Goal: Task Accomplishment & Management: Complete application form

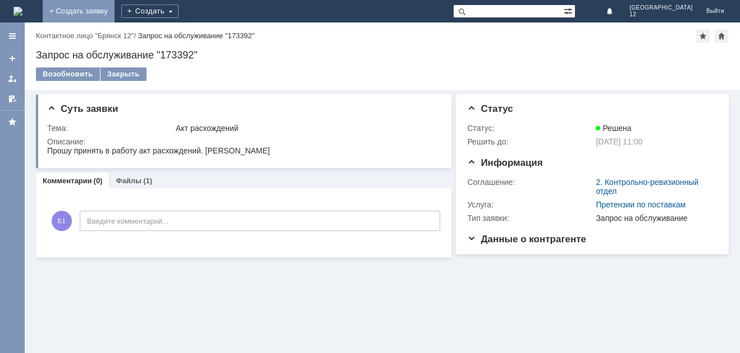
click at [115, 11] on link "+ Создать заявку" at bounding box center [79, 11] width 72 height 22
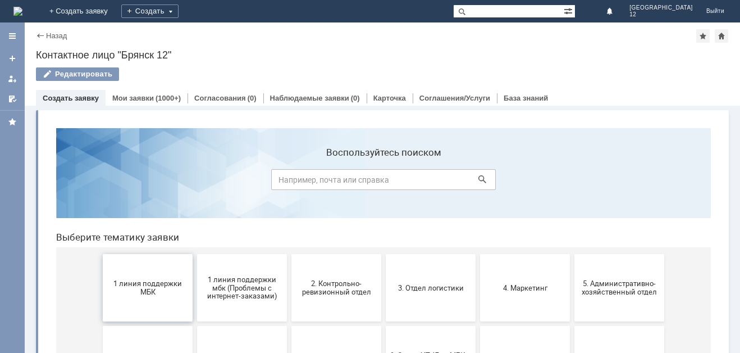
click at [131, 283] on span "1 линия поддержки МБК" at bounding box center [147, 287] width 83 height 17
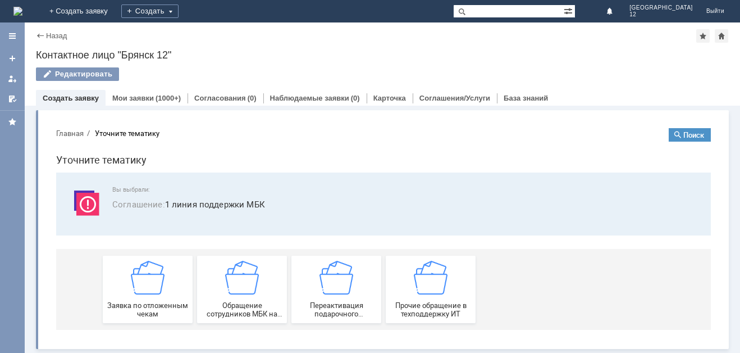
click at [131, 283] on img at bounding box center [148, 278] width 34 height 34
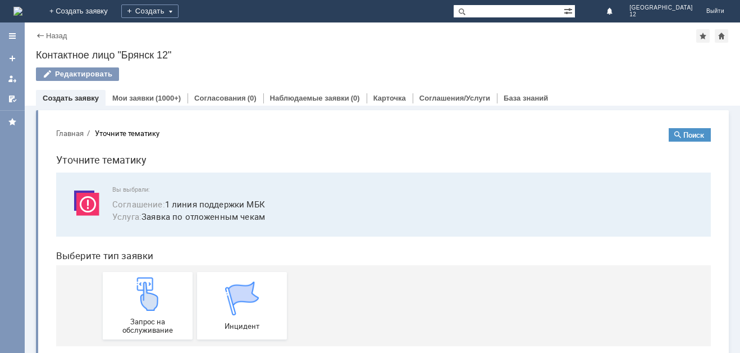
click at [131, 283] on img at bounding box center [148, 294] width 34 height 34
click at [115, 13] on link "+ Создать заявку" at bounding box center [79, 11] width 72 height 22
click at [134, 303] on img at bounding box center [148, 294] width 34 height 34
click at [135, 307] on img at bounding box center [148, 294] width 34 height 34
click at [146, 313] on div "Запрос на обслуживание" at bounding box center [147, 305] width 83 height 57
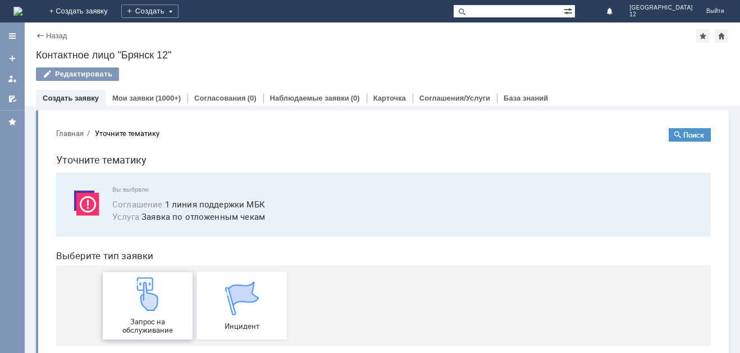
click at [152, 304] on img at bounding box center [148, 294] width 34 height 34
click at [141, 299] on img at bounding box center [148, 294] width 34 height 34
click at [133, 294] on img at bounding box center [148, 294] width 34 height 34
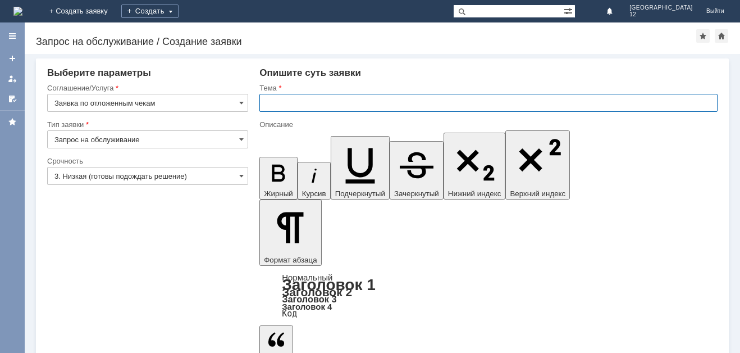
click at [285, 102] on input "text" at bounding box center [489, 103] width 458 height 18
type input "Отл чек"
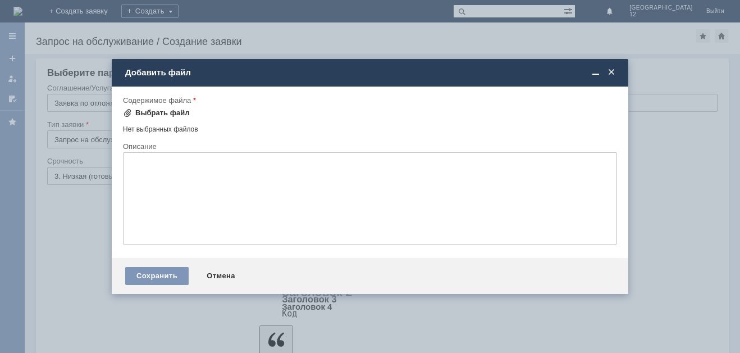
click at [129, 111] on span at bounding box center [127, 112] width 9 height 9
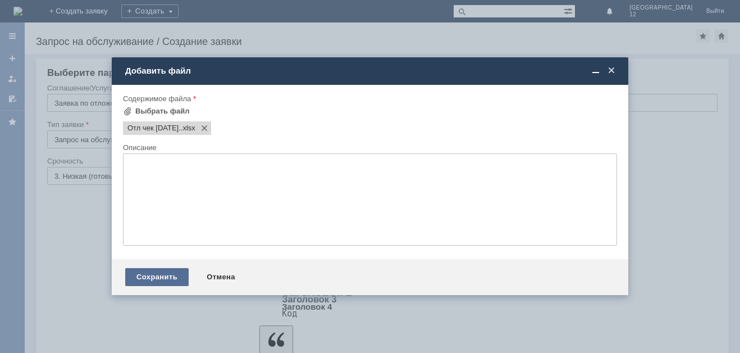
click at [163, 275] on div "Сохранить" at bounding box center [156, 277] width 63 height 18
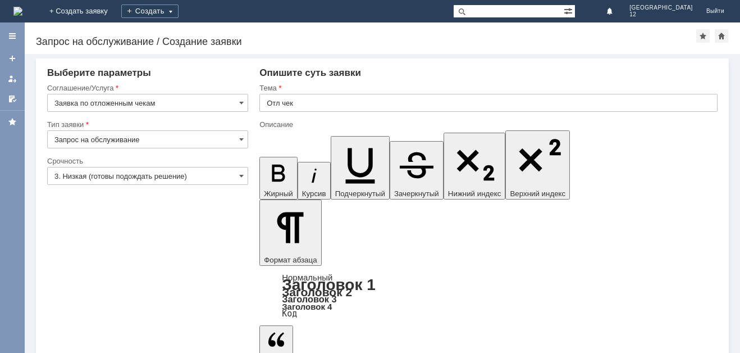
click at [270, 104] on input "text" at bounding box center [489, 103] width 458 height 18
type input "Отл чек"
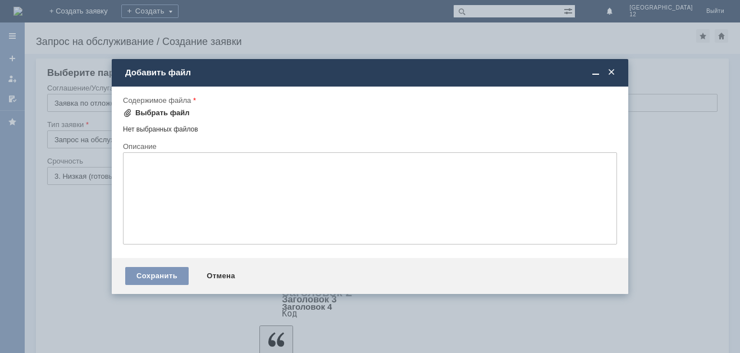
click at [142, 115] on div "Выбрать файл" at bounding box center [162, 112] width 54 height 9
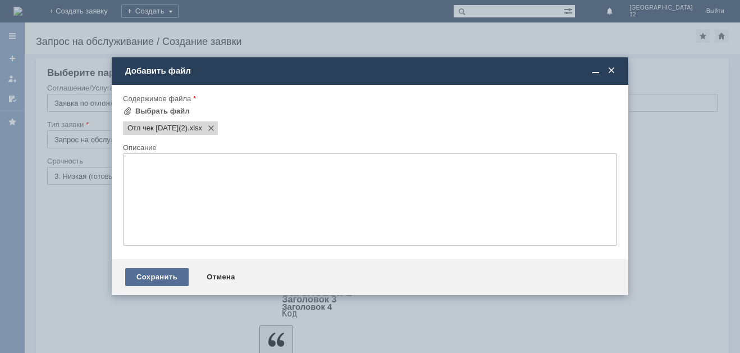
click at [160, 281] on div "Сохранить" at bounding box center [156, 277] width 63 height 18
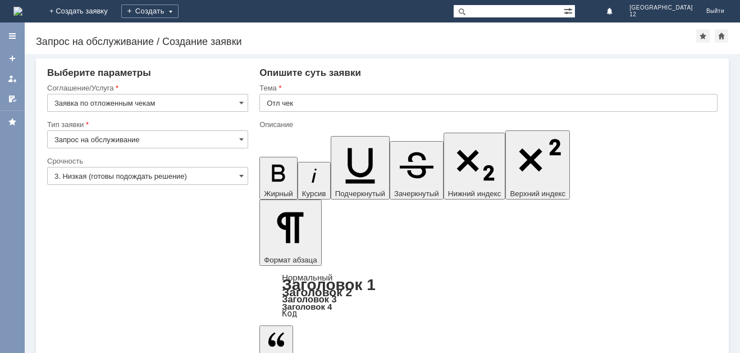
click at [275, 102] on input "text" at bounding box center [489, 103] width 458 height 18
type input "Отл чек"
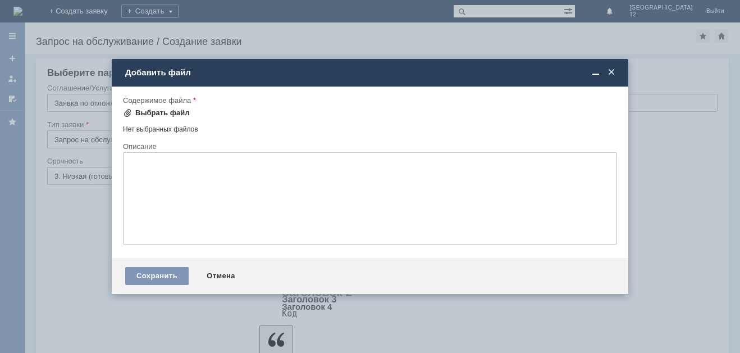
click at [151, 115] on div "Выбрать файл" at bounding box center [162, 112] width 54 height 9
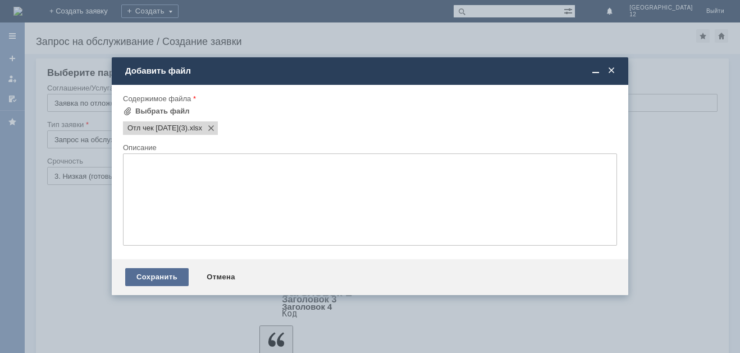
click at [149, 276] on div "Сохранить" at bounding box center [156, 277] width 63 height 18
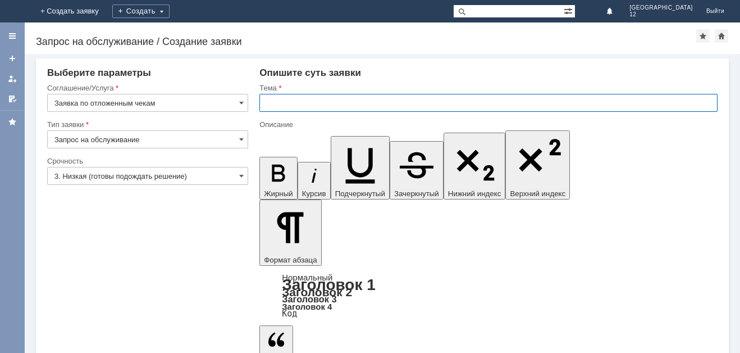
click at [271, 104] on input "text" at bounding box center [489, 103] width 458 height 18
type input "Отл чек"
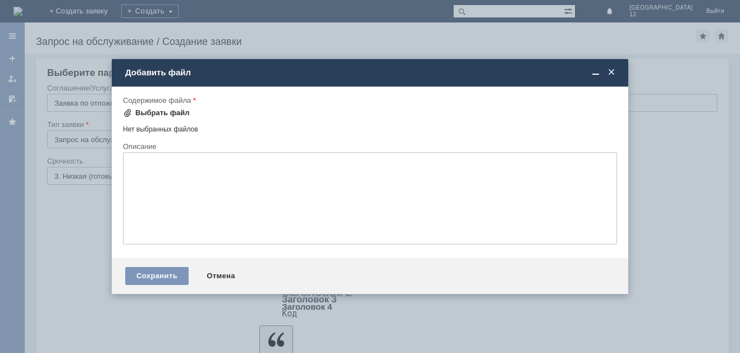
click at [138, 112] on div "Выбрать файл" at bounding box center [162, 112] width 54 height 9
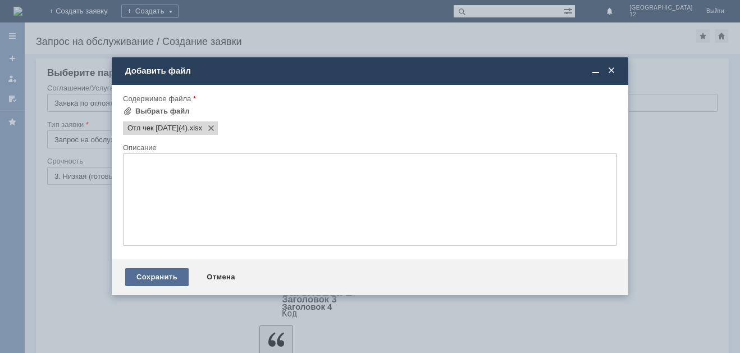
click at [148, 278] on div "Сохранить" at bounding box center [156, 277] width 63 height 18
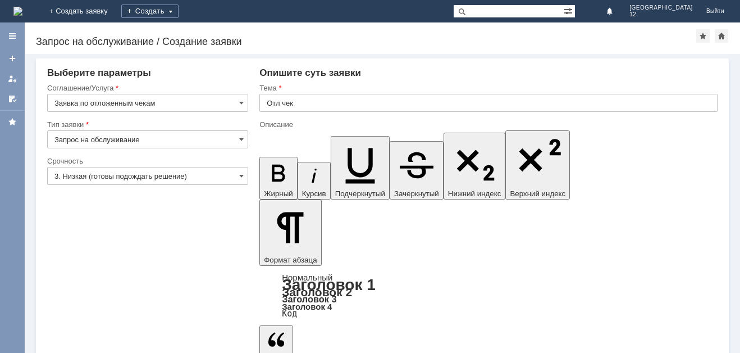
click at [274, 105] on input "text" at bounding box center [489, 103] width 458 height 18
type input "Отл чек"
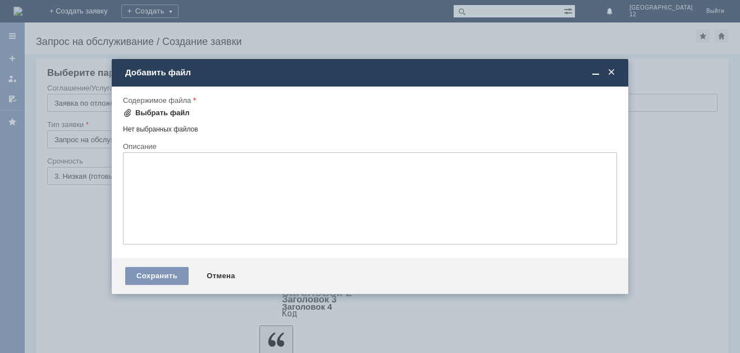
click at [149, 115] on div "Выбрать файл" at bounding box center [162, 112] width 54 height 9
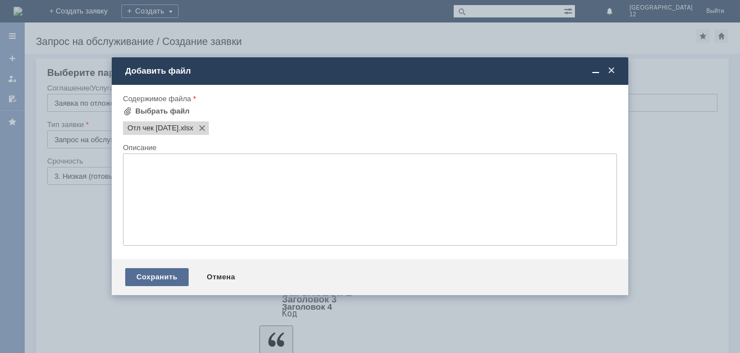
click at [169, 276] on div "Сохранить" at bounding box center [156, 277] width 63 height 18
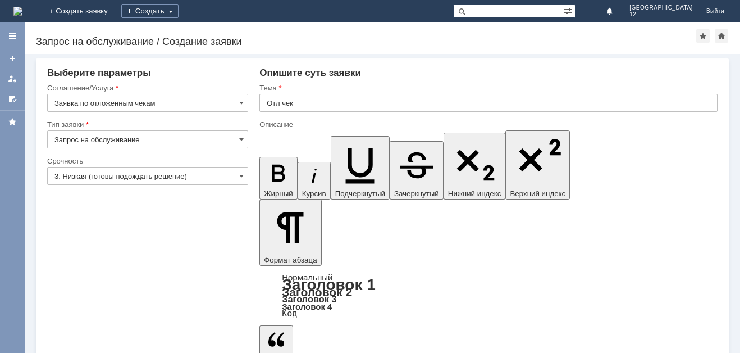
click at [271, 101] on input "text" at bounding box center [489, 103] width 458 height 18
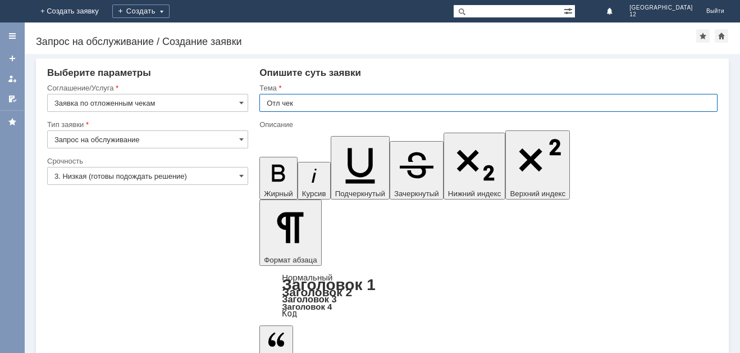
type input "Отл чек"
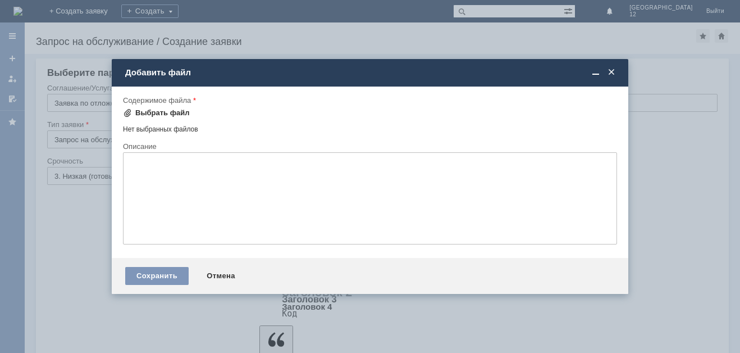
click at [155, 112] on div "Выбрать файл" at bounding box center [162, 112] width 54 height 9
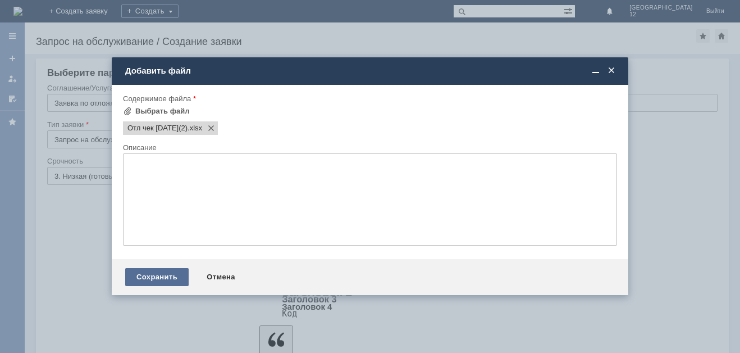
click at [135, 278] on div "Сохранить" at bounding box center [156, 277] width 63 height 18
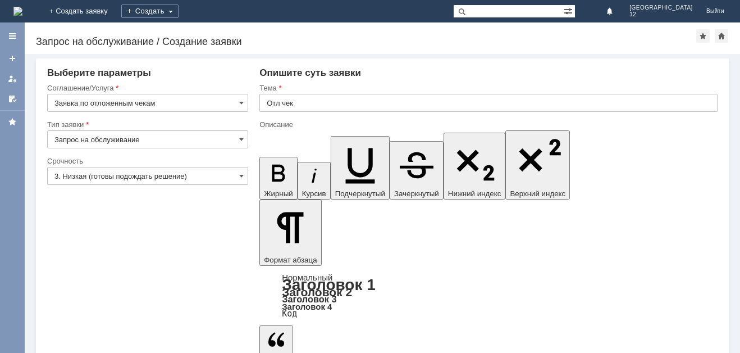
click at [275, 106] on input "text" at bounding box center [489, 103] width 458 height 18
type input "Отл чек"
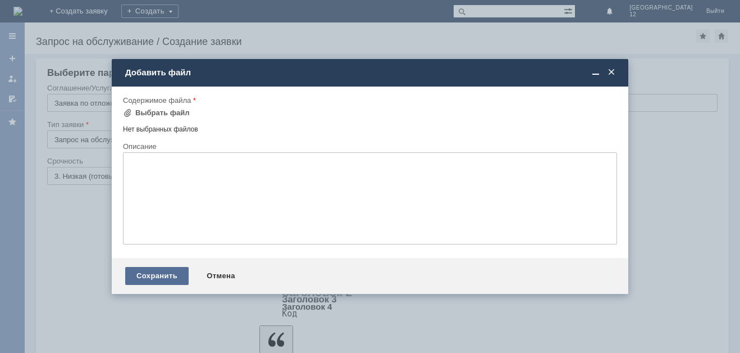
click at [162, 276] on div "Сохранить" at bounding box center [156, 276] width 63 height 18
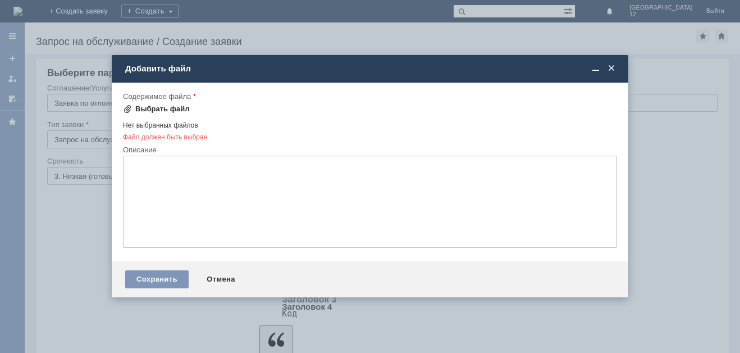
click at [130, 108] on span at bounding box center [127, 108] width 9 height 9
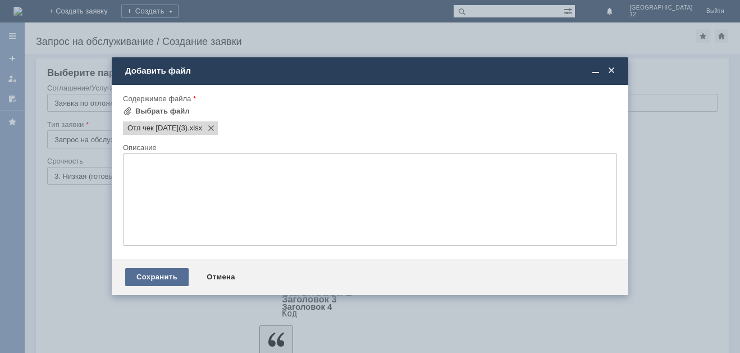
click at [143, 273] on div "Сохранить" at bounding box center [156, 277] width 63 height 18
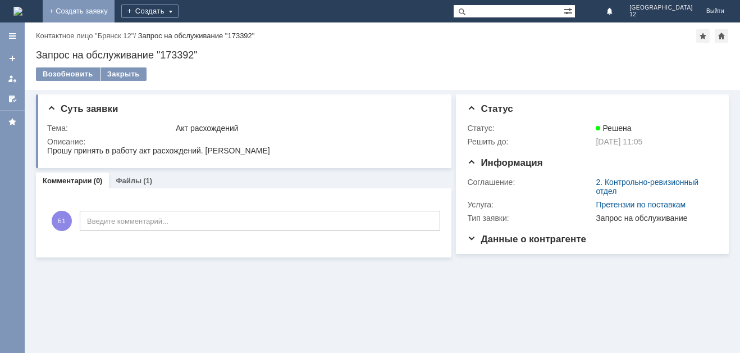
click at [115, 12] on link "+ Создать заявку" at bounding box center [79, 11] width 72 height 22
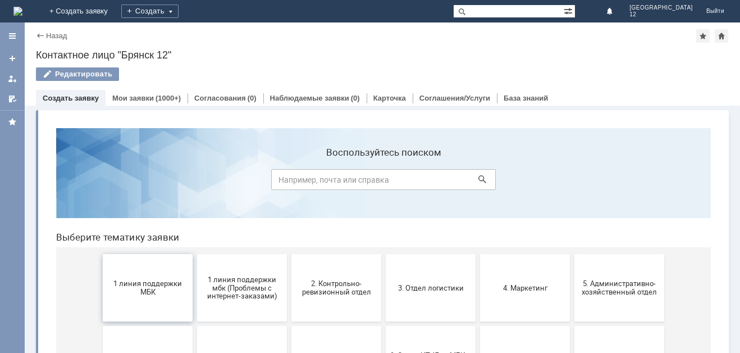
click at [136, 288] on span "1 линия поддержки МБК" at bounding box center [147, 287] width 83 height 17
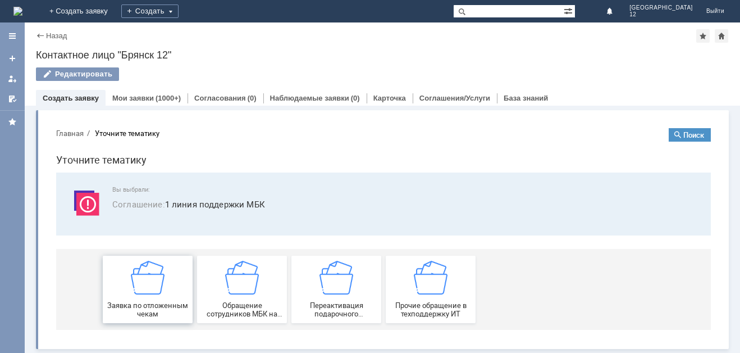
click at [140, 298] on div "Заявка по отложенным чекам" at bounding box center [147, 289] width 83 height 57
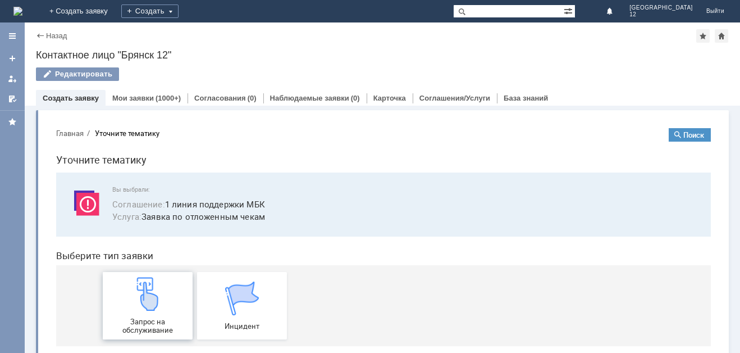
click at [142, 296] on img at bounding box center [148, 294] width 34 height 34
click at [115, 8] on link "+ Создать заявку" at bounding box center [79, 11] width 72 height 22
click at [146, 286] on img at bounding box center [148, 294] width 34 height 34
click at [161, 306] on div "Запрос на обслуживание" at bounding box center [147, 305] width 83 height 57
click at [149, 301] on img at bounding box center [148, 294] width 34 height 34
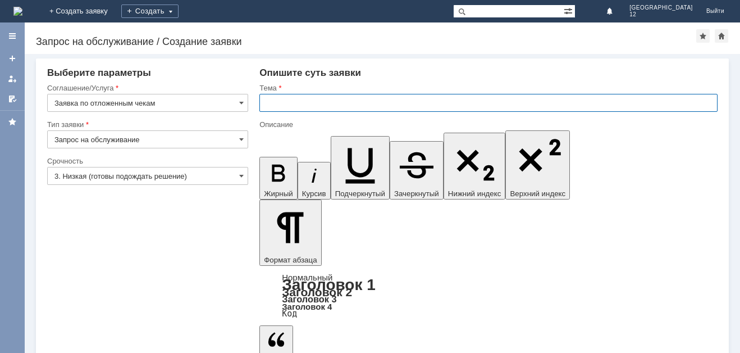
click at [272, 104] on input "text" at bounding box center [489, 103] width 458 height 18
type input "Отл чек"
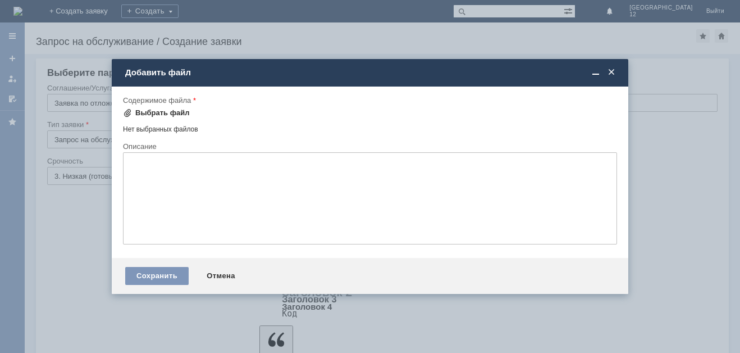
click at [155, 112] on div "Выбрать файл" at bounding box center [162, 112] width 54 height 9
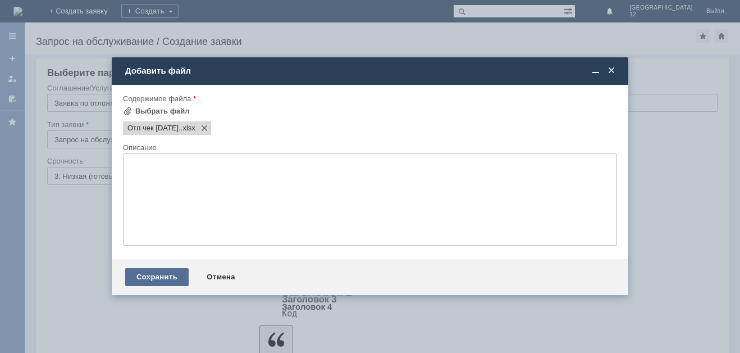
click at [143, 280] on div "Сохранить" at bounding box center [156, 277] width 63 height 18
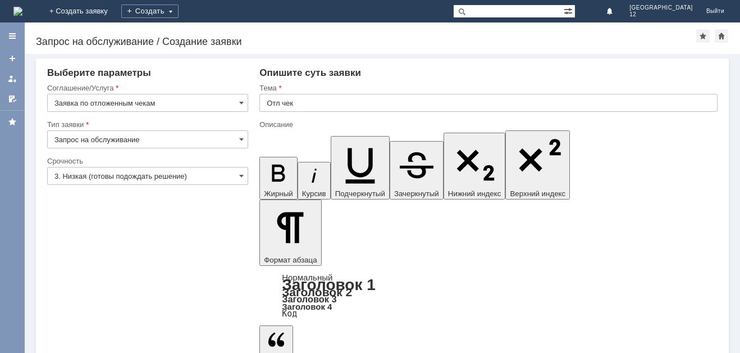
click at [294, 103] on input "text" at bounding box center [489, 103] width 458 height 18
type input "Отл чек"
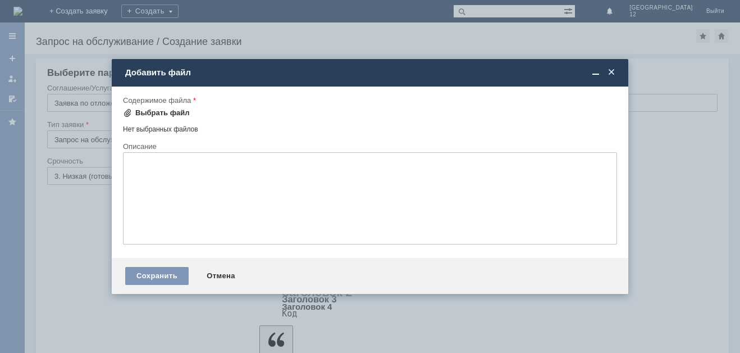
click at [135, 113] on div "Выбрать файл" at bounding box center [162, 112] width 54 height 9
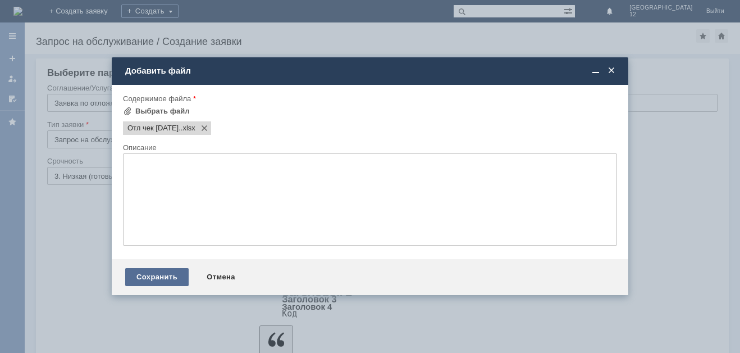
click at [154, 270] on div "Сохранить" at bounding box center [156, 277] width 63 height 18
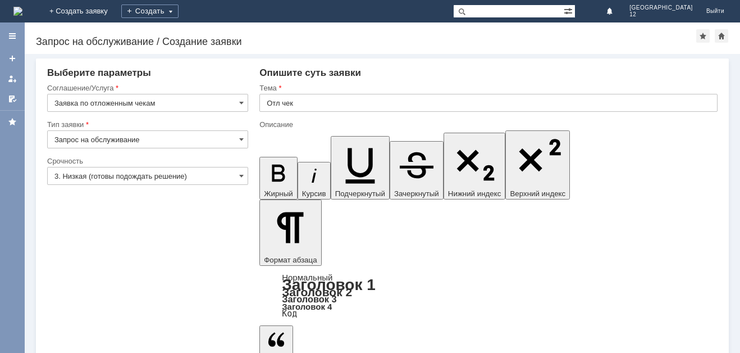
click at [268, 102] on input "text" at bounding box center [489, 103] width 458 height 18
type input "Отл чек"
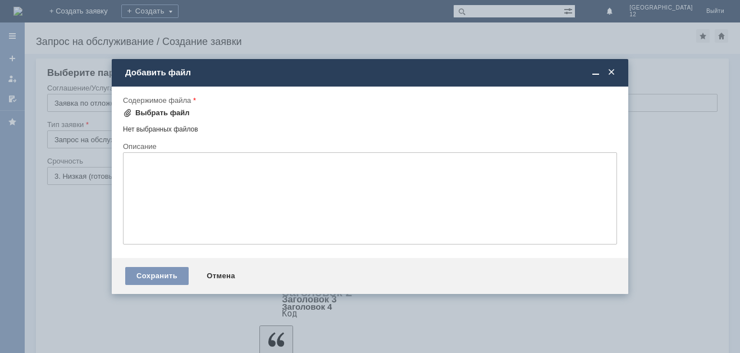
click at [152, 111] on div "Выбрать файл" at bounding box center [162, 112] width 54 height 9
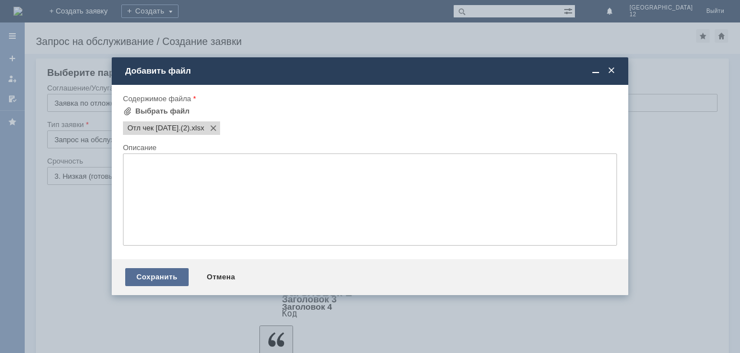
click at [170, 278] on div "Сохранить" at bounding box center [156, 277] width 63 height 18
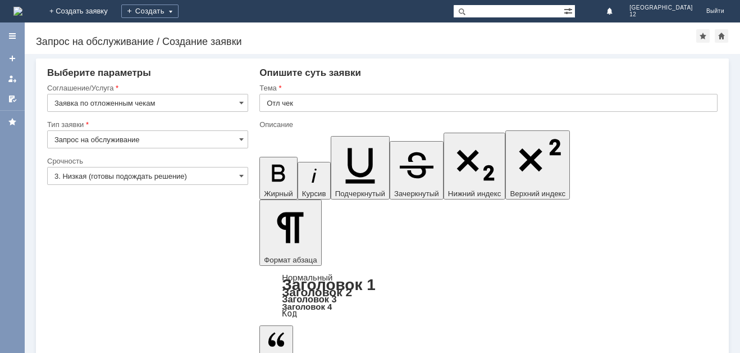
click at [273, 105] on input "text" at bounding box center [489, 103] width 458 height 18
type input "Отл чек"
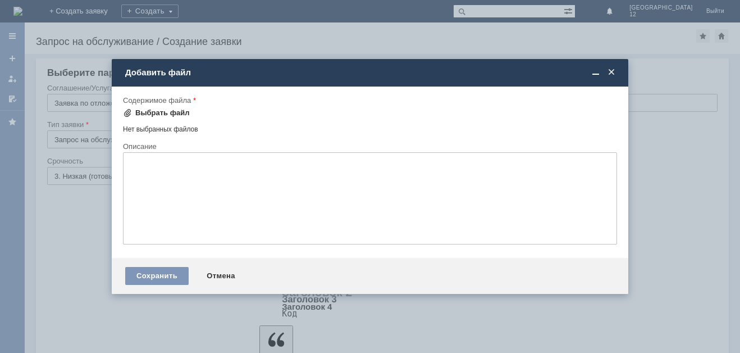
click at [144, 115] on div "Выбрать файл" at bounding box center [162, 112] width 54 height 9
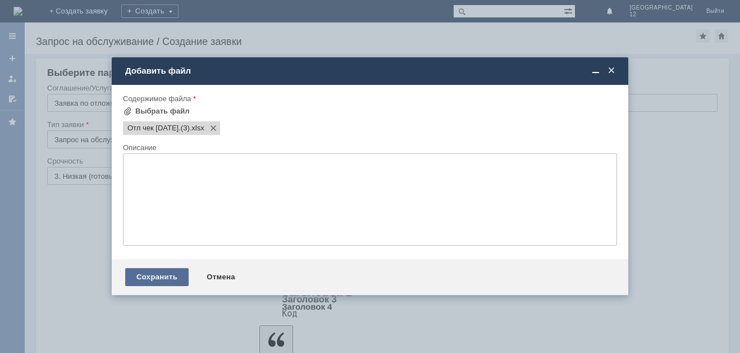
click at [146, 269] on div "Сохранить" at bounding box center [156, 277] width 63 height 18
